Goal: Task Accomplishment & Management: Use online tool/utility

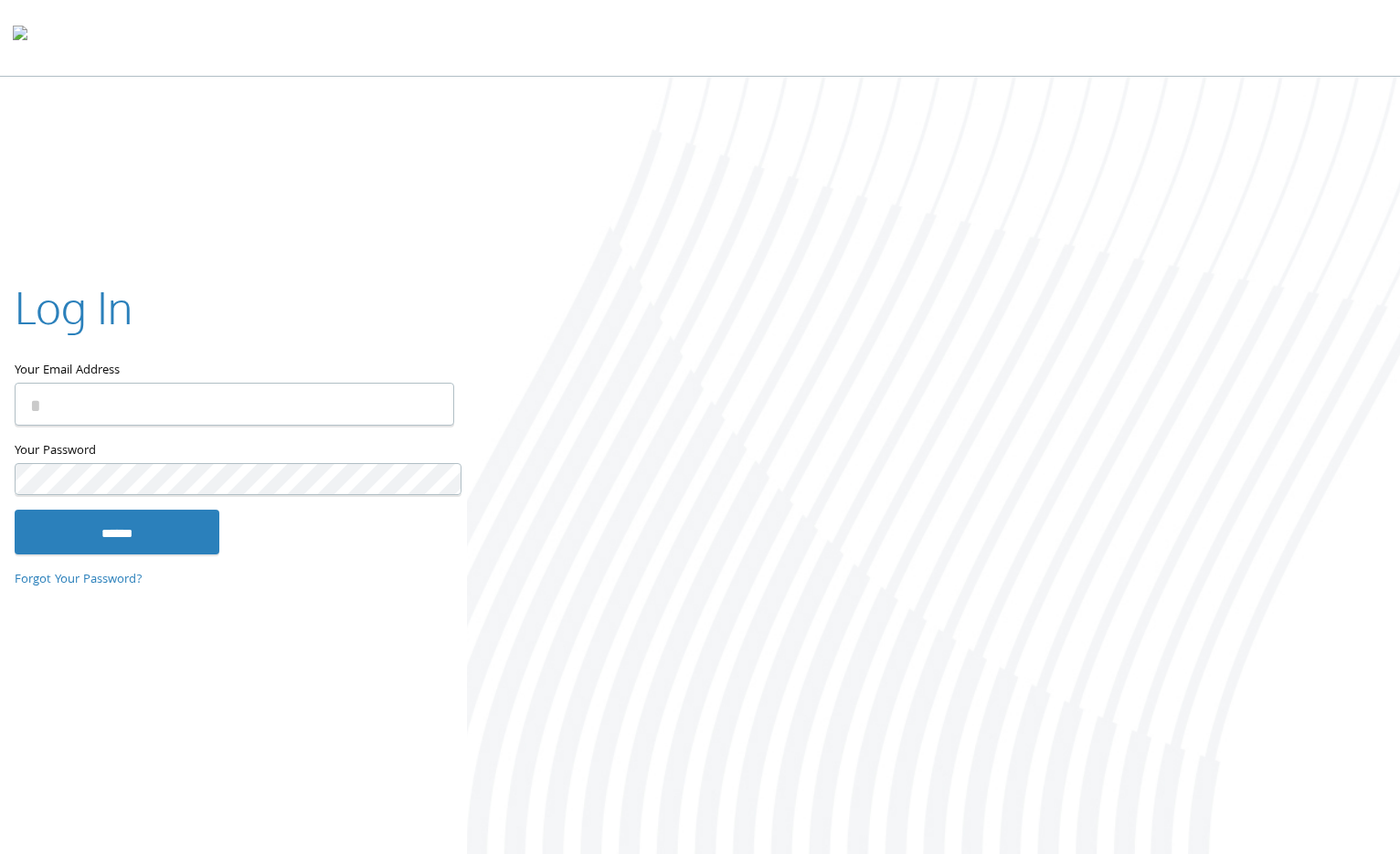
type input "**********"
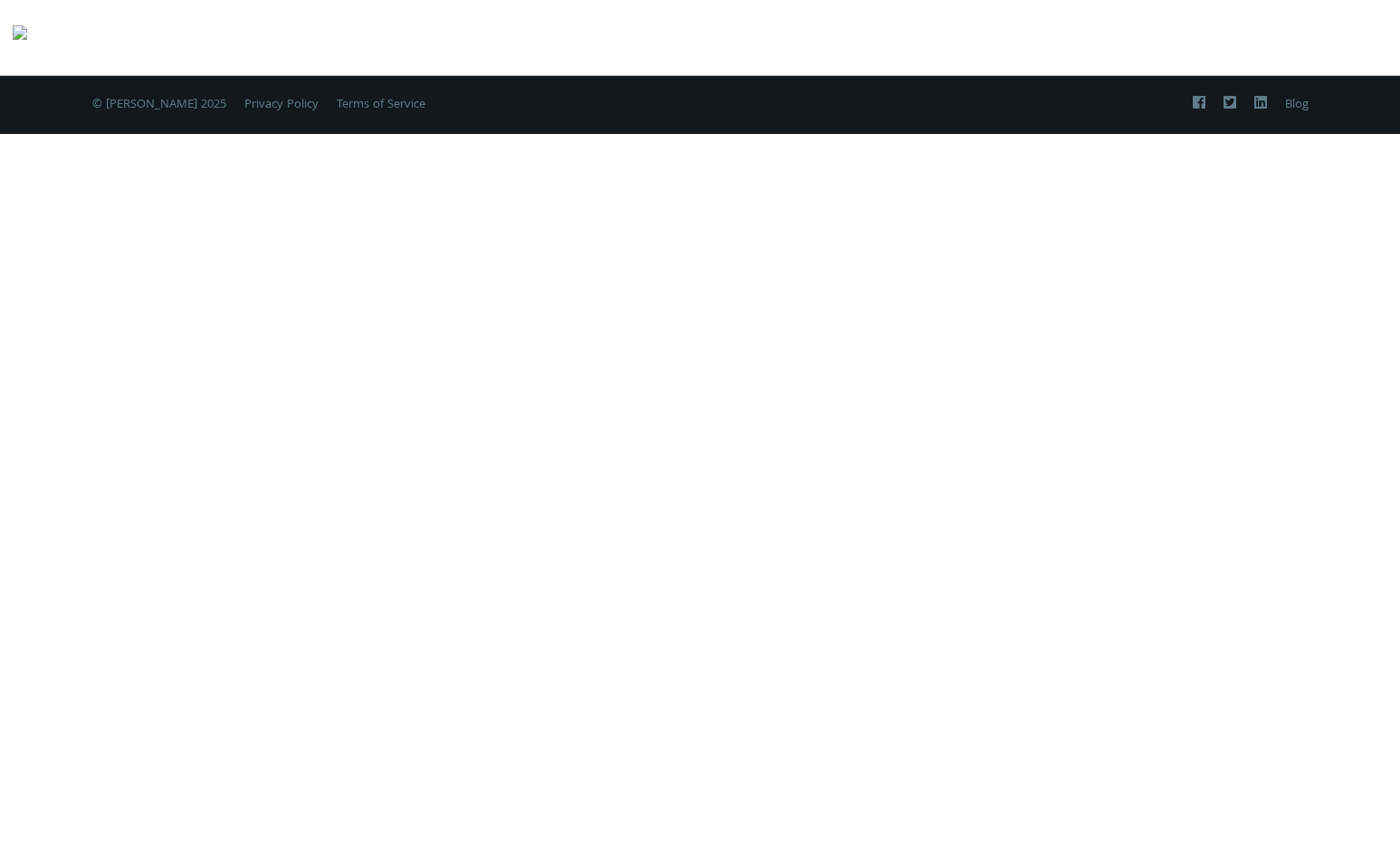
click at [474, 270] on div "Two-Factor Authentication Please enter your 6-digit verification code from your…" at bounding box center [700, 423] width 1400 height 846
click at [741, 391] on div "Two-Factor Authentication Please enter your 6-digit verification code from your…" at bounding box center [700, 423] width 1400 height 846
click at [81, 18] on div at bounding box center [70, 34] width 115 height 42
drag, startPoint x: 72, startPoint y: 6, endPoint x: 719, endPoint y: 487, distance: 806.2
click at [719, 487] on div "Two-Factor Authentication Please enter your 6-digit verification code from your…" at bounding box center [700, 423] width 1400 height 846
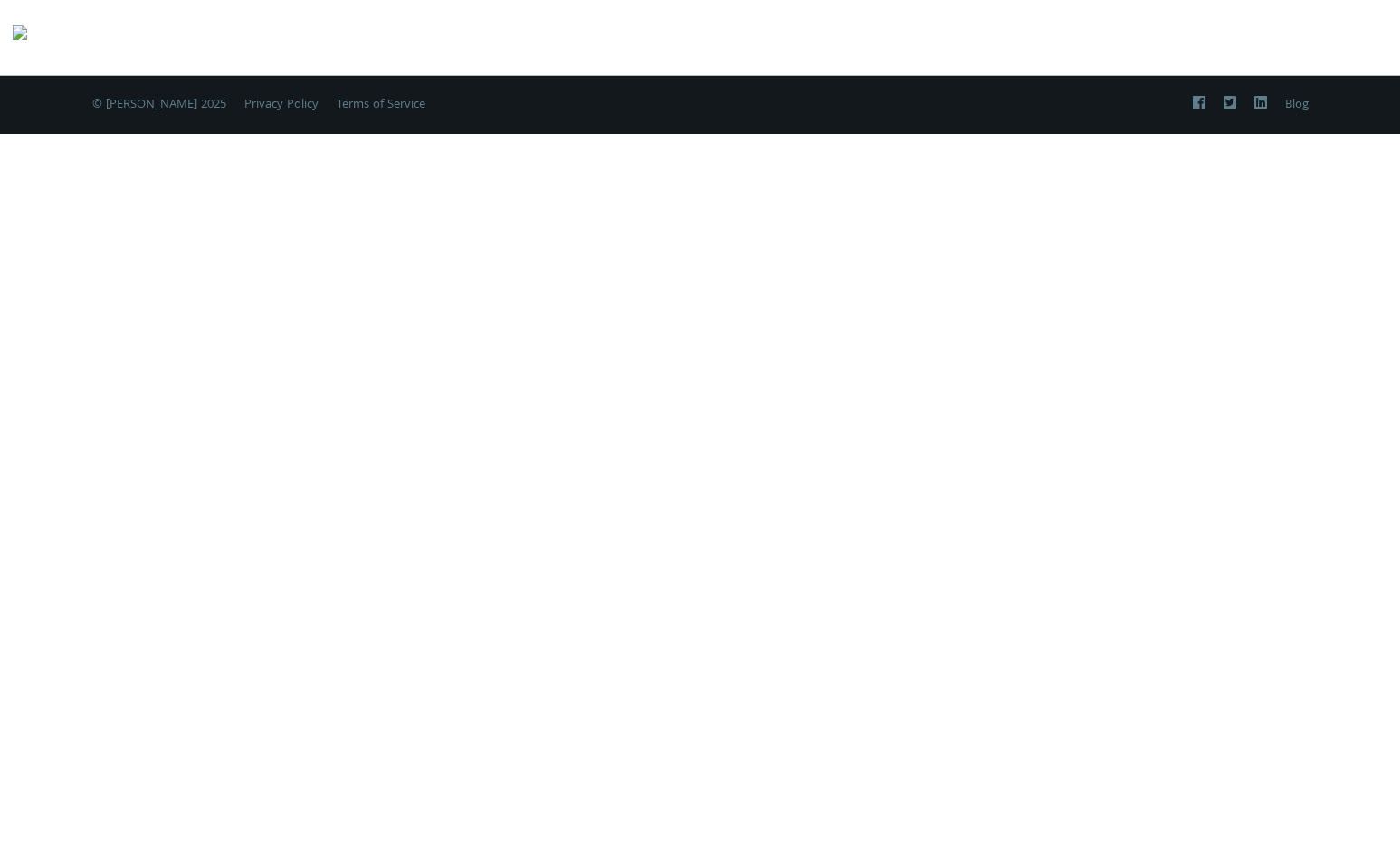
click at [352, 448] on div "Two-Factor Authentication Please enter your 6-digit verification code from your…" at bounding box center [700, 423] width 1400 height 846
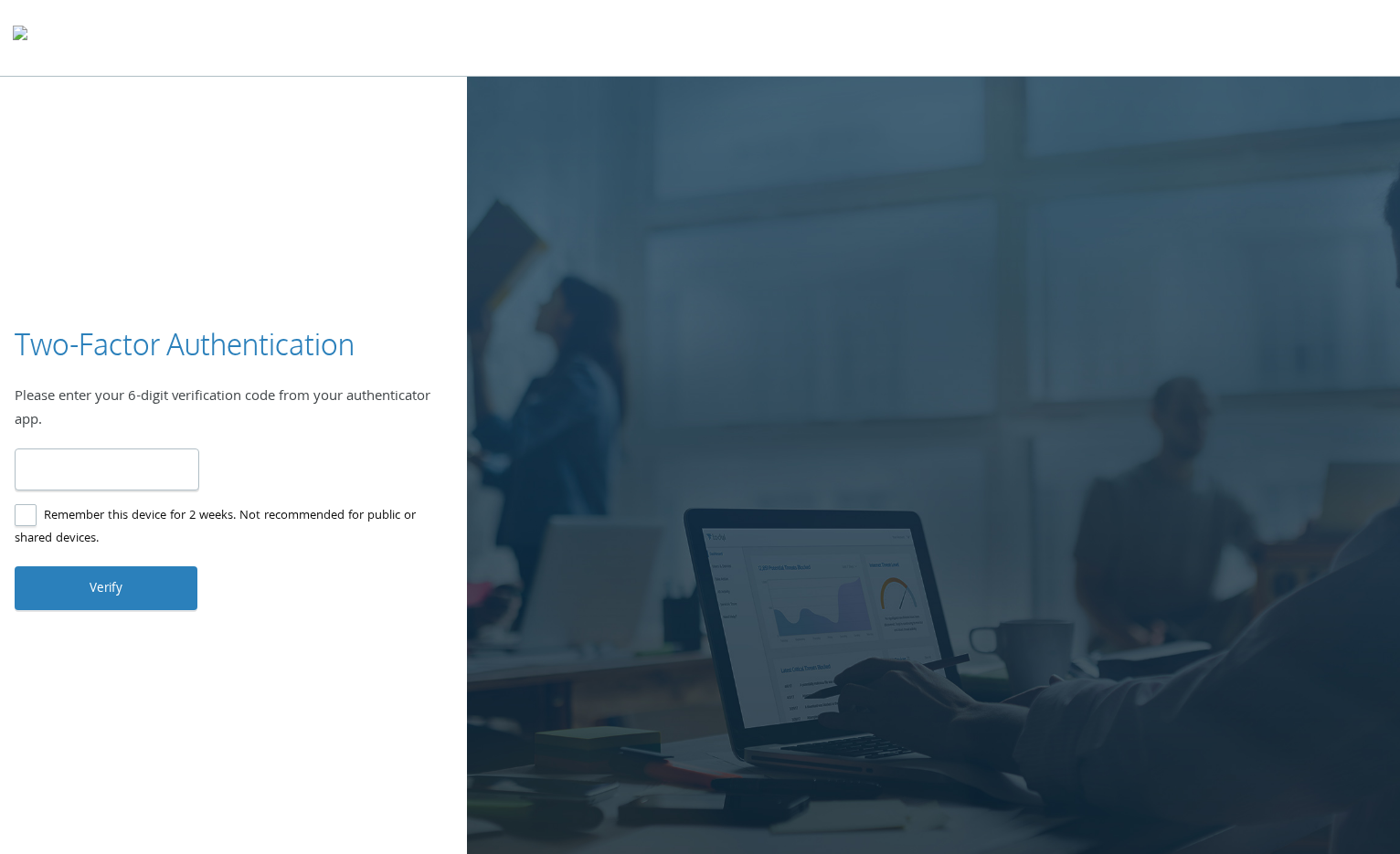
click at [192, 715] on div "Two-Factor Authentication Please enter your 6-digit verification code from your…" at bounding box center [700, 467] width 1400 height 781
click at [72, 455] on input "number" at bounding box center [106, 470] width 184 height 43
type input "******"
click at [28, 506] on label "Remember this device for 2 weeks. Not recommended for public or shared devices." at bounding box center [226, 529] width 423 height 46
click at [99, 566] on button "Verify" at bounding box center [106, 588] width 183 height 44
